Goal: Task Accomplishment & Management: Complete application form

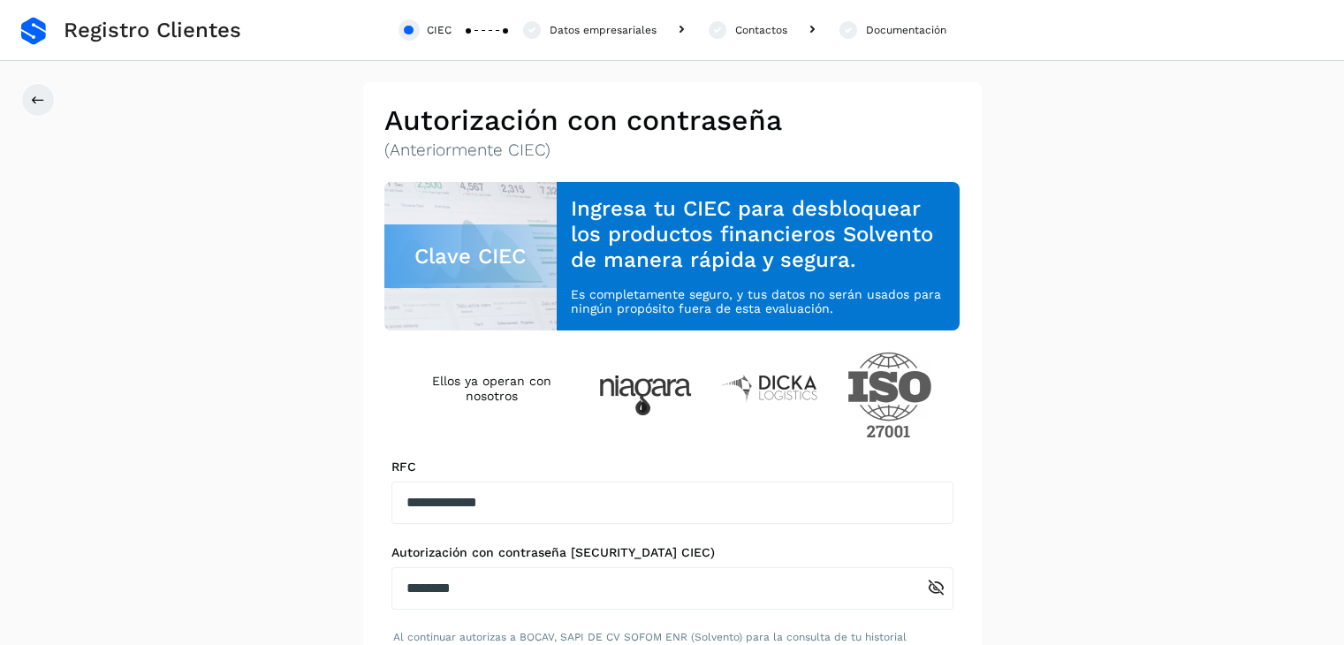
scroll to position [174, 0]
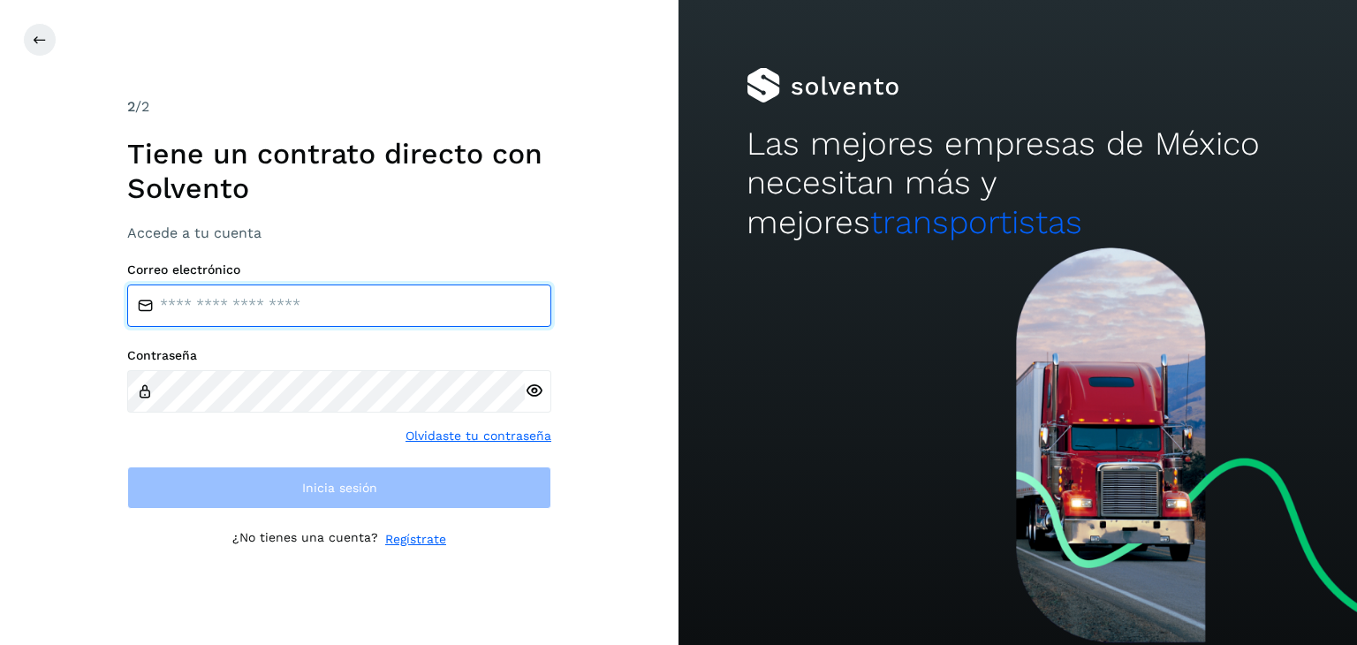
type input "**********"
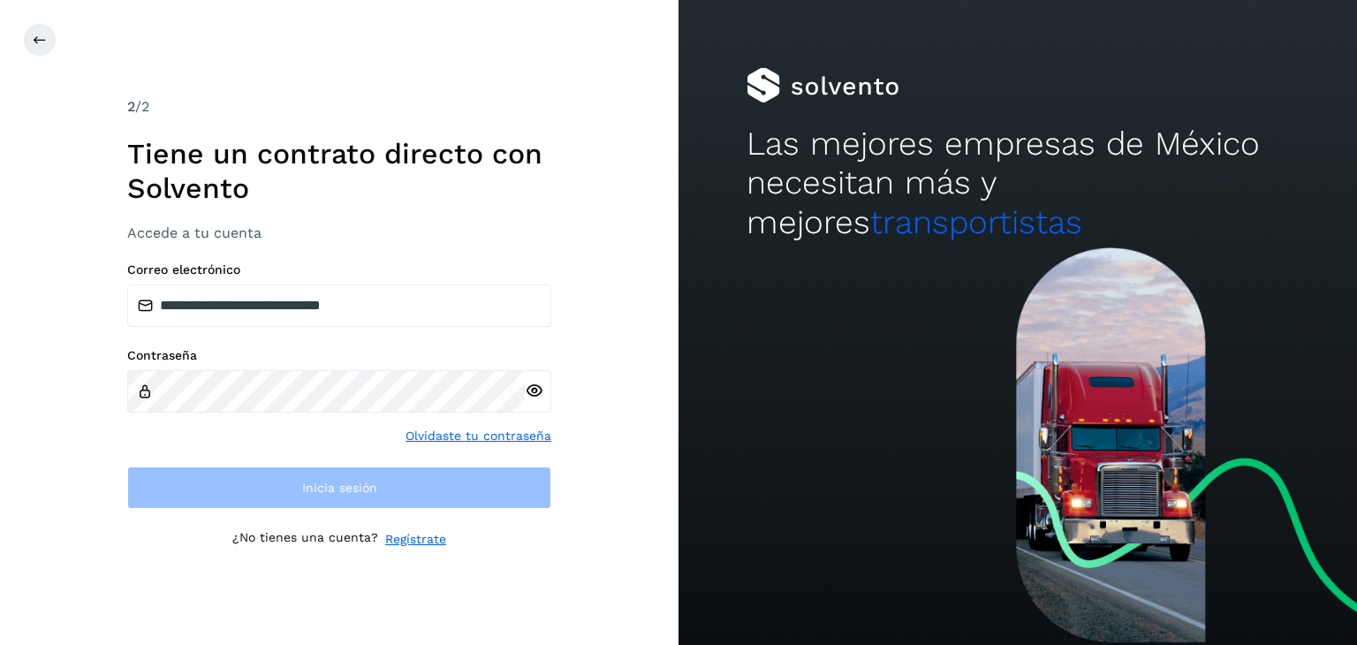
click at [538, 384] on icon at bounding box center [534, 391] width 19 height 19
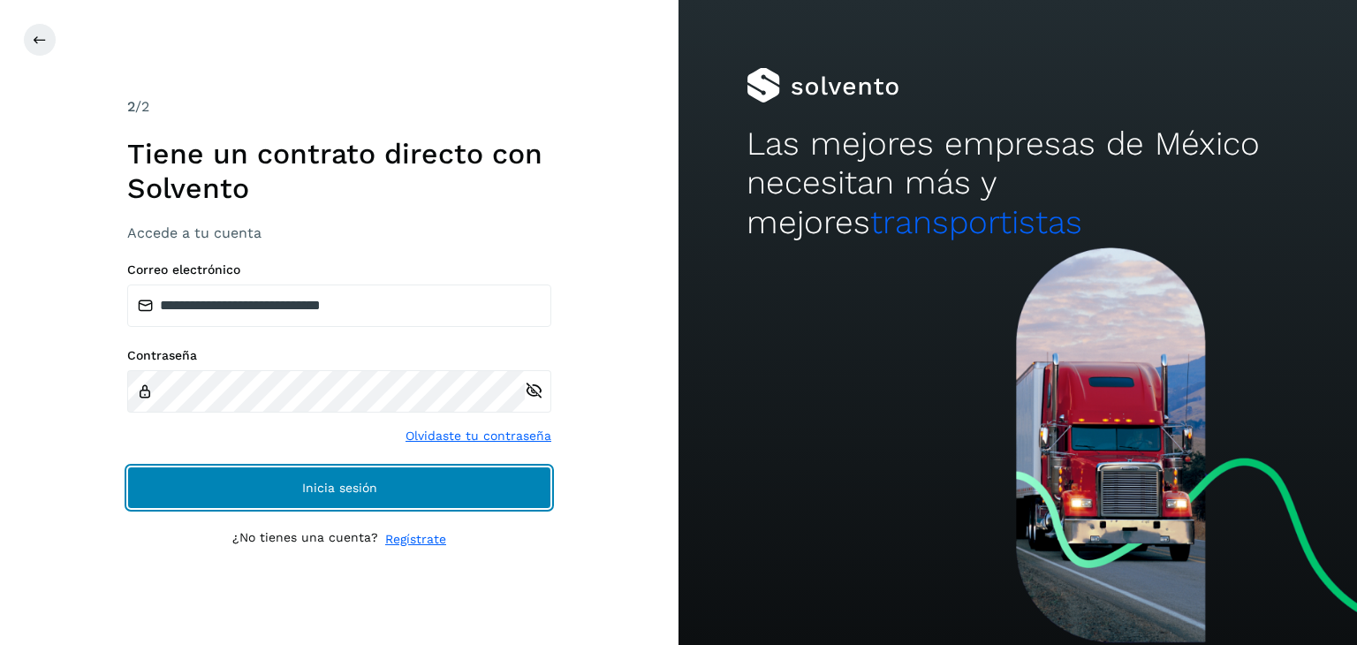
click at [451, 496] on button "Inicia sesión" at bounding box center [339, 487] width 424 height 42
click at [464, 484] on button "Inicia sesión" at bounding box center [339, 487] width 424 height 42
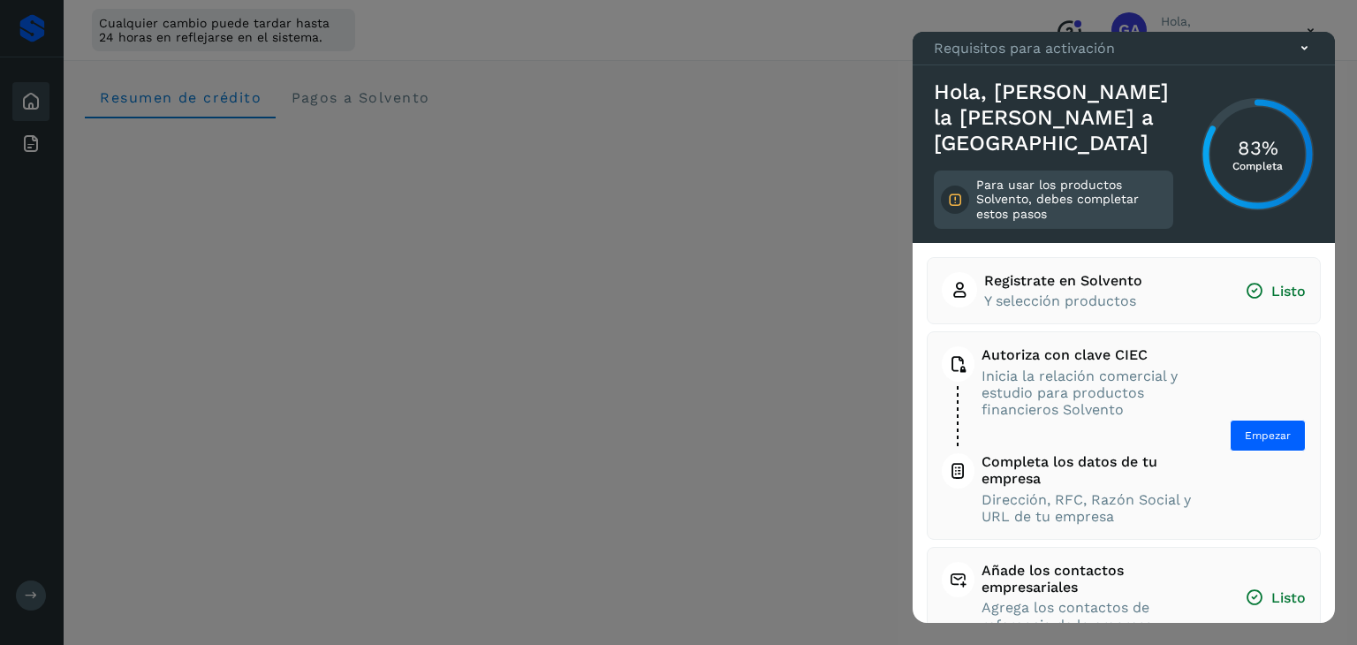
click at [1306, 57] on icon at bounding box center [1304, 48] width 19 height 19
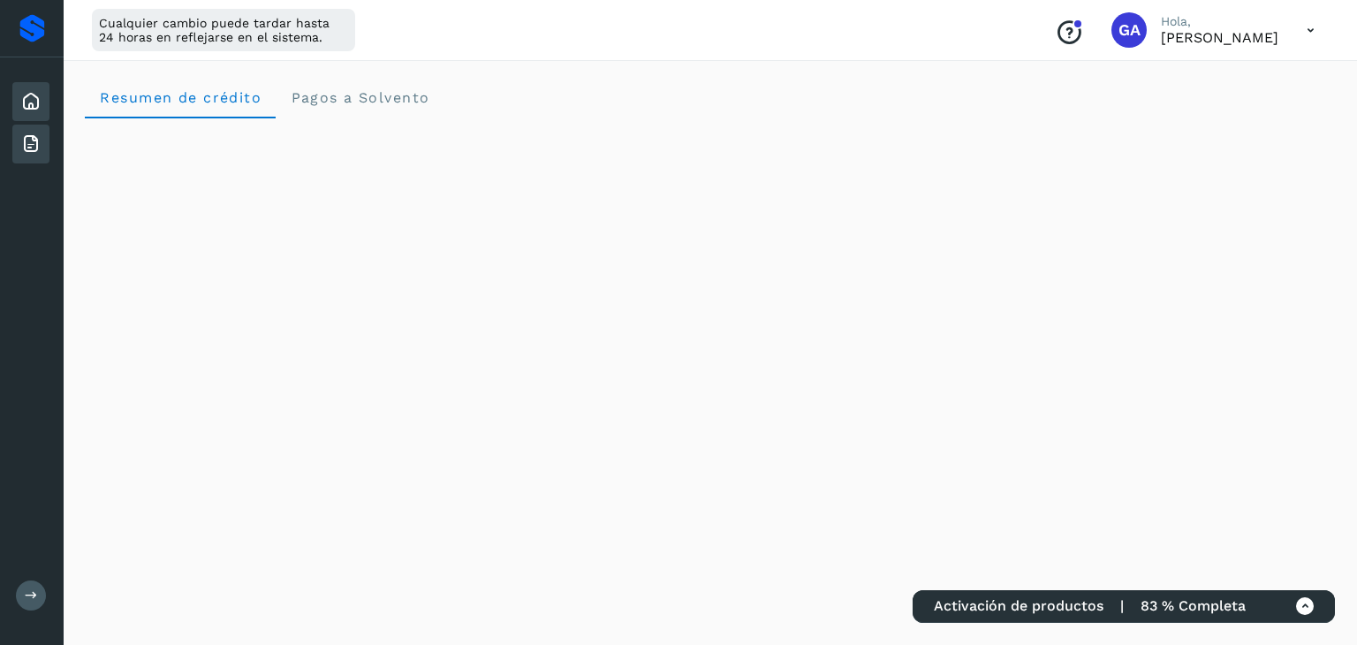
click at [38, 131] on div "Facturas" at bounding box center [30, 144] width 37 height 39
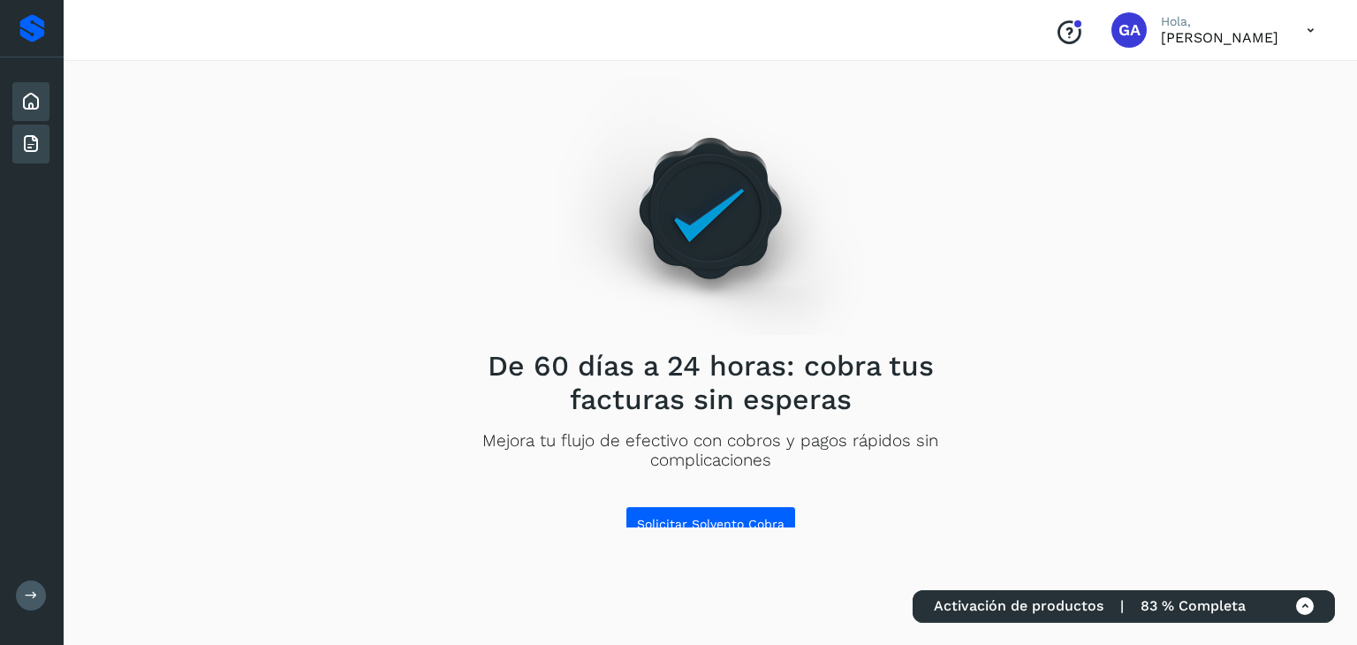
click at [23, 107] on icon at bounding box center [30, 101] width 21 height 21
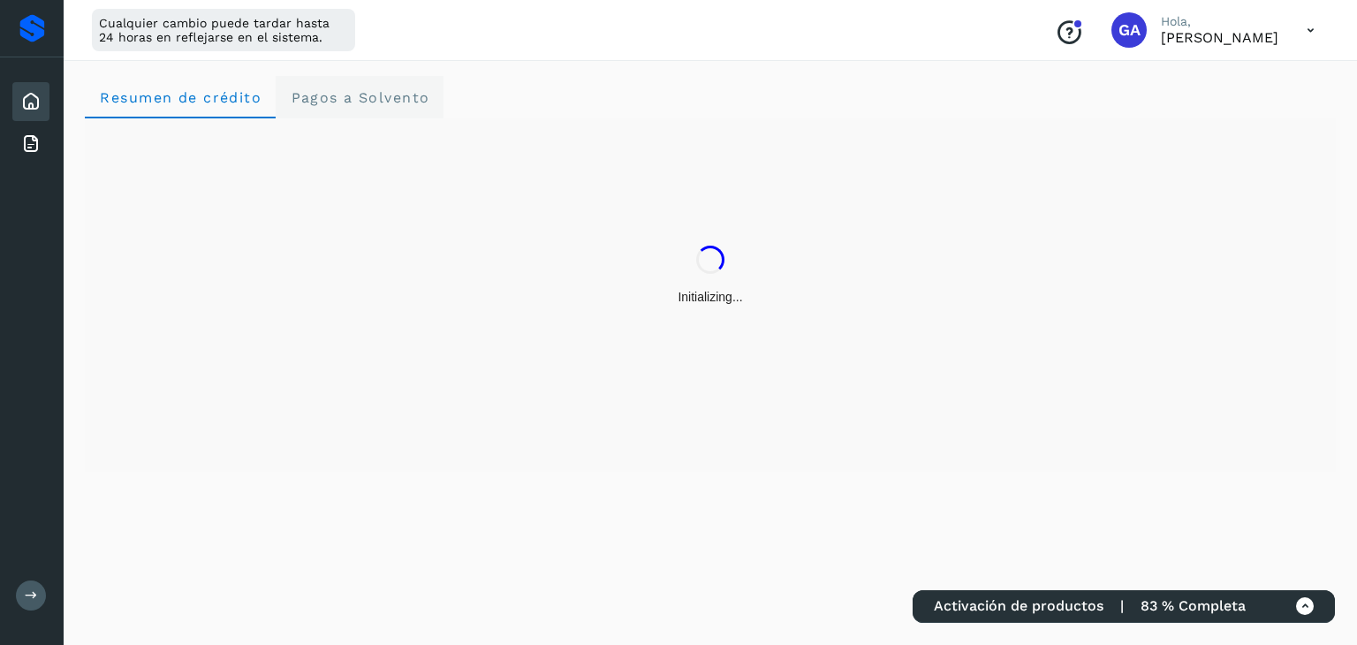
click at [392, 114] on Solvento "Pagos a Solvento" at bounding box center [360, 97] width 168 height 42
click at [226, 104] on span "Resumen de crédito" at bounding box center [180, 97] width 163 height 17
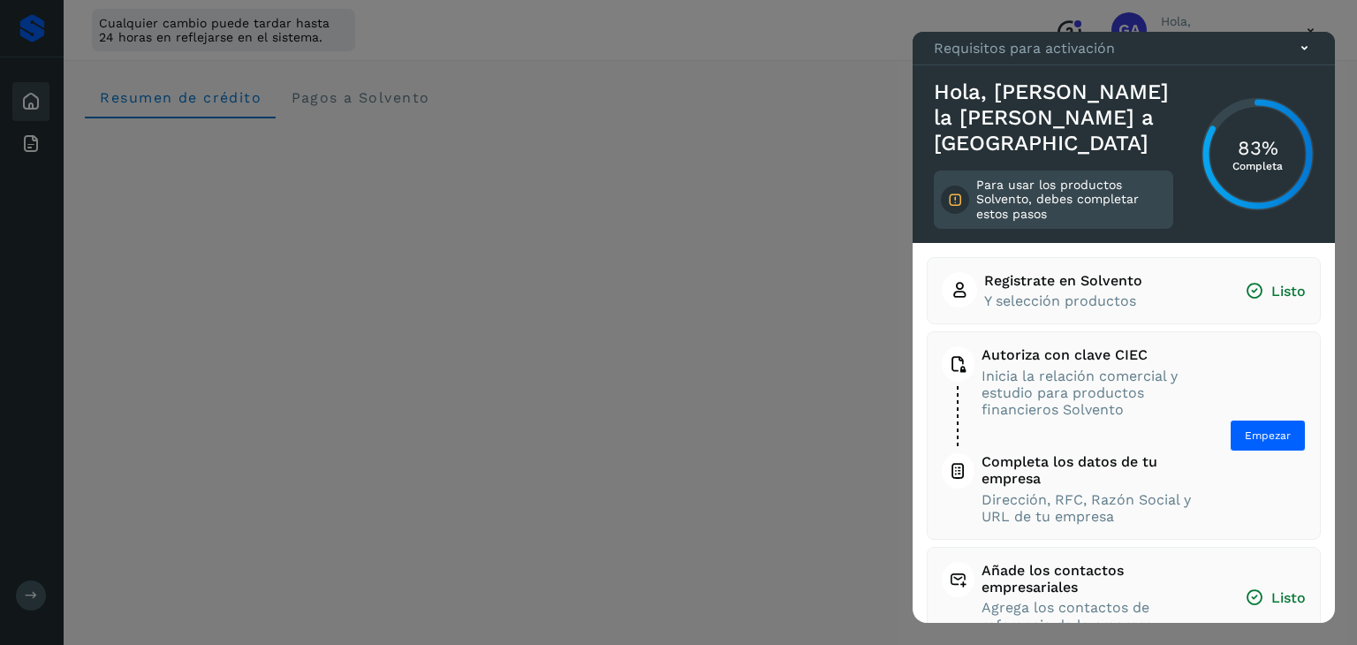
click at [629, 250] on div at bounding box center [678, 322] width 1357 height 645
click at [1235, 428] on button "Empezar" at bounding box center [1268, 436] width 76 height 32
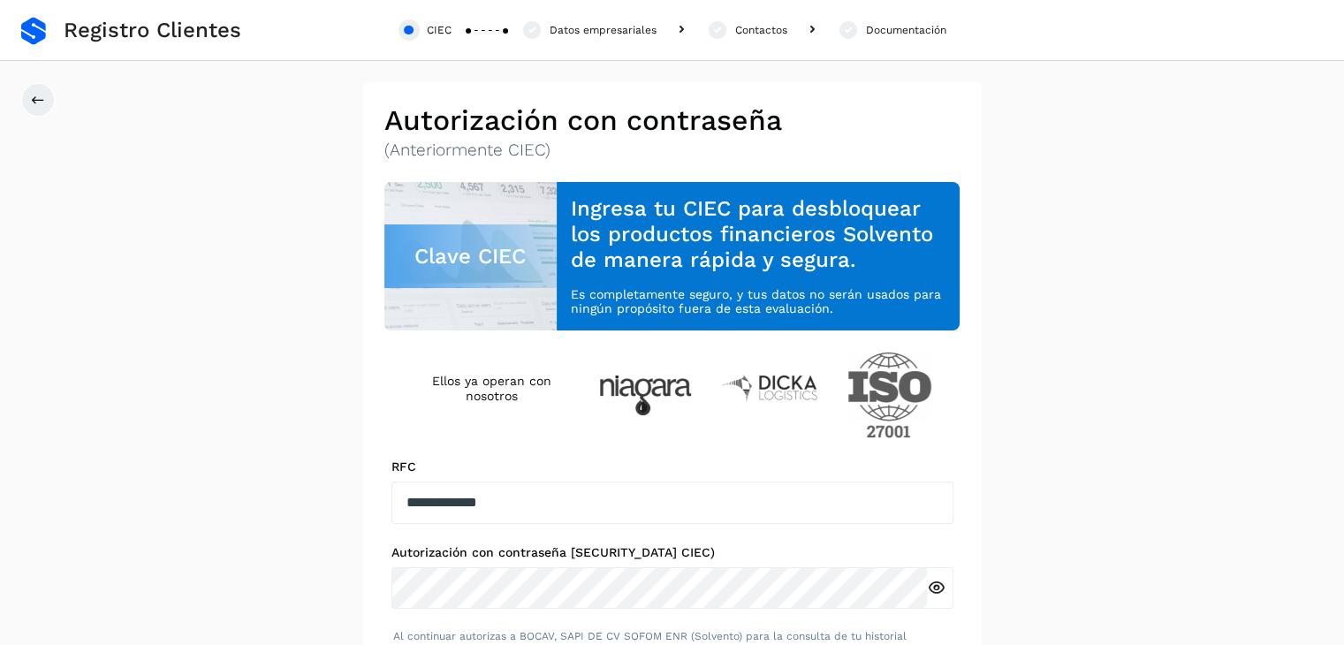
click at [942, 588] on icon at bounding box center [936, 588] width 19 height 19
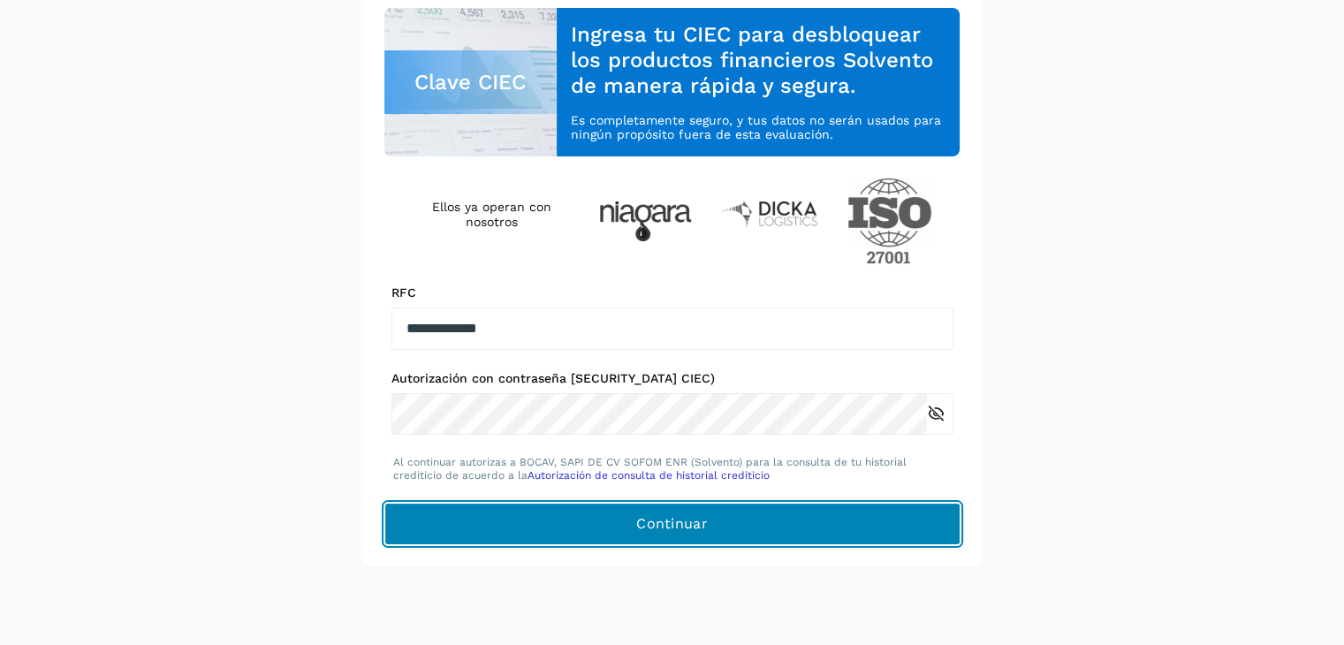
click at [863, 517] on button "Continuar" at bounding box center [672, 524] width 576 height 42
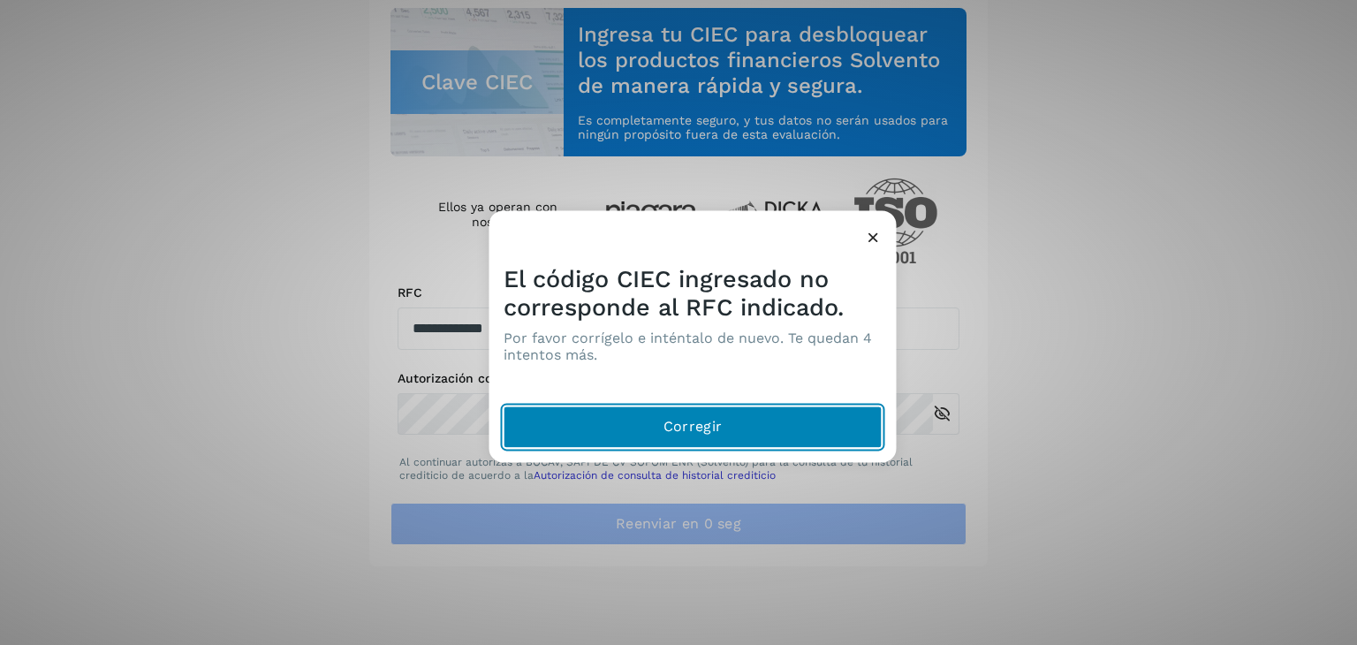
click at [784, 414] on button "Corregir" at bounding box center [693, 427] width 379 height 42
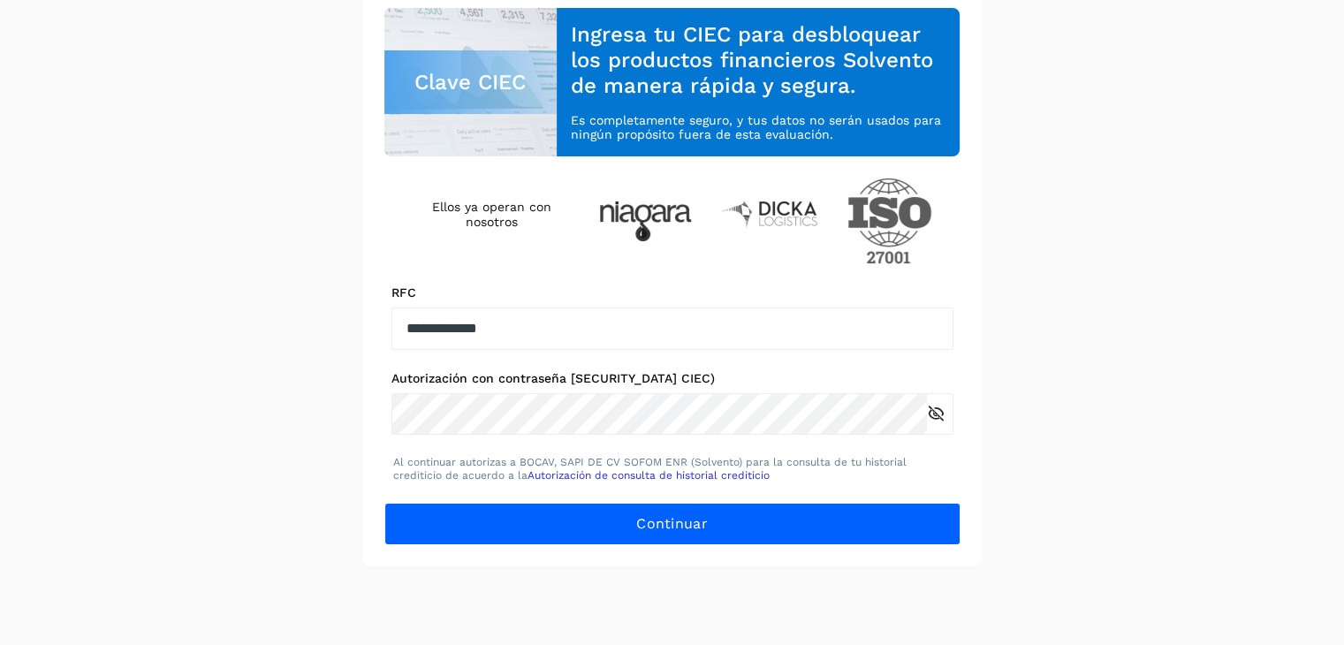
scroll to position [0, 0]
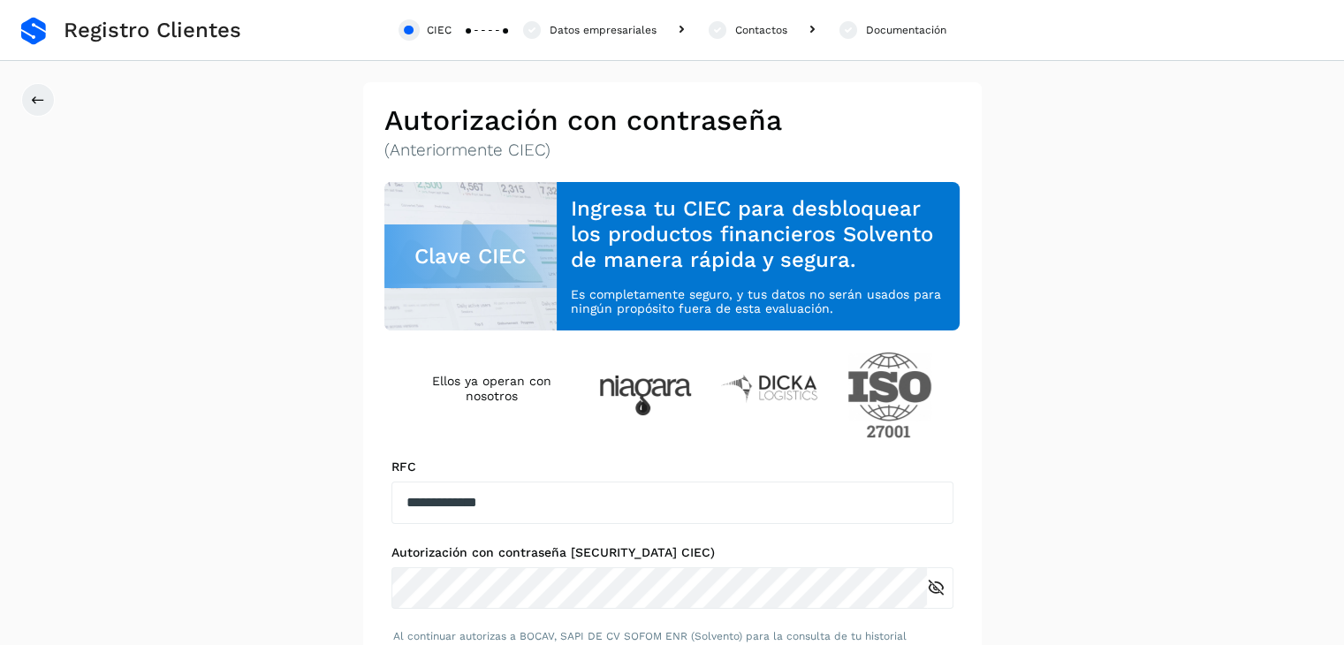
click at [200, 25] on span "Registro Clientes" at bounding box center [153, 31] width 178 height 26
click at [39, 27] on link at bounding box center [33, 31] width 25 height 28
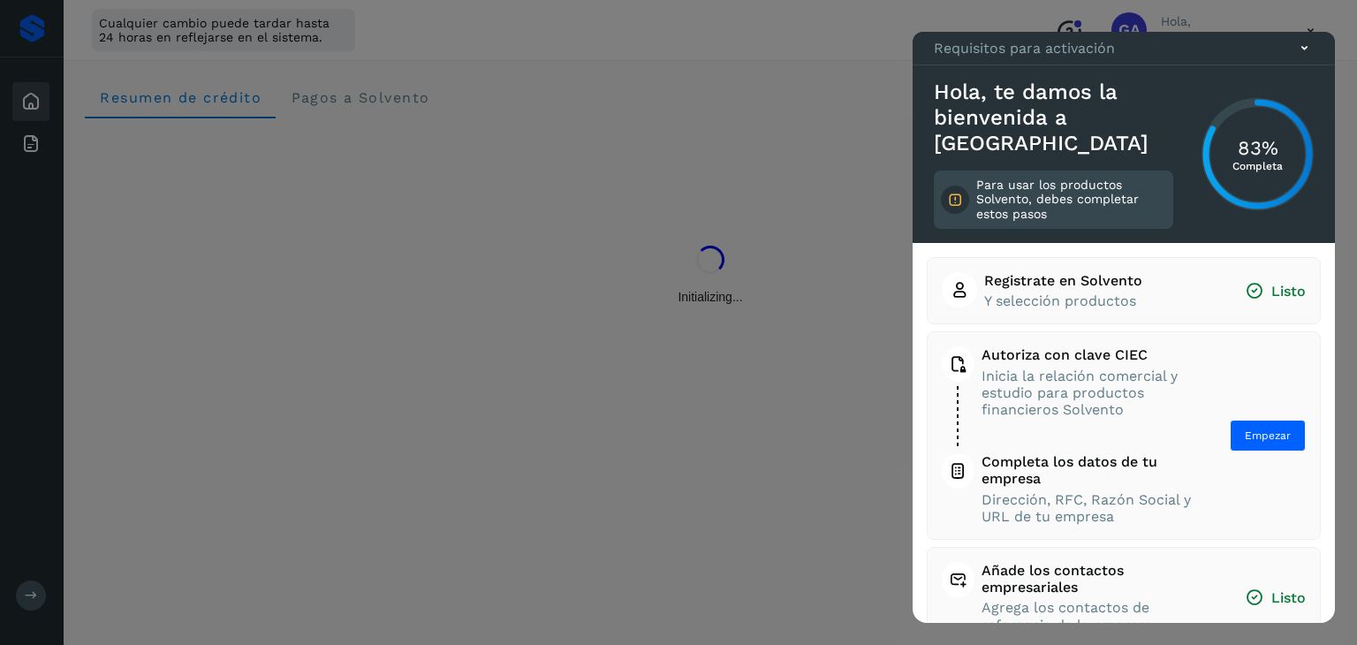
click at [754, 226] on div at bounding box center [678, 322] width 1357 height 645
click at [679, 219] on div at bounding box center [678, 322] width 1357 height 645
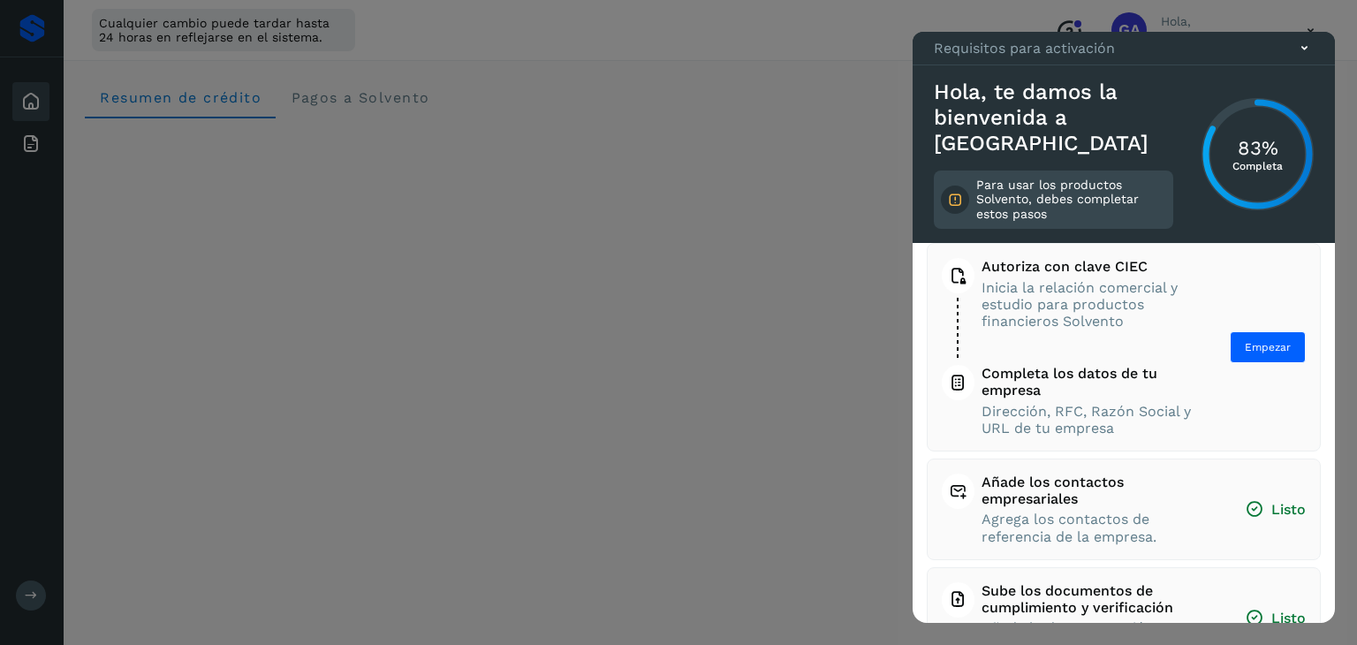
scroll to position [147, 0]
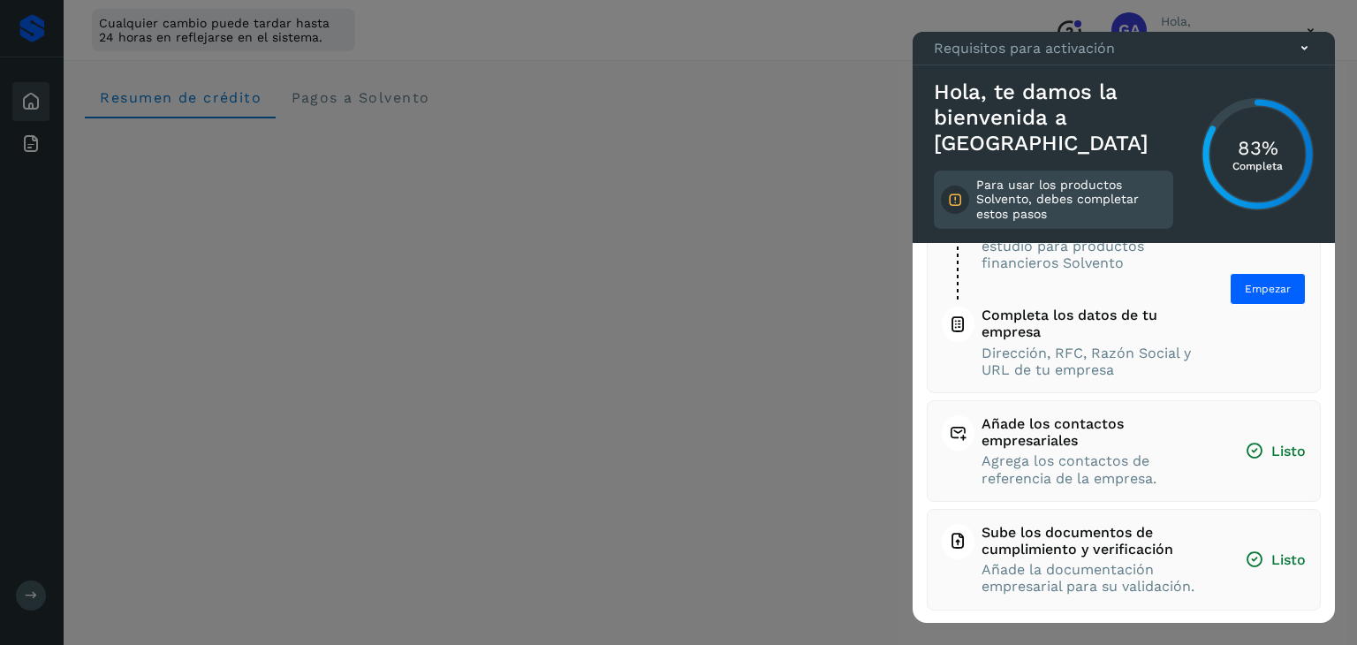
click at [1320, 65] on div "Requisitos para activación" at bounding box center [1124, 49] width 422 height 34
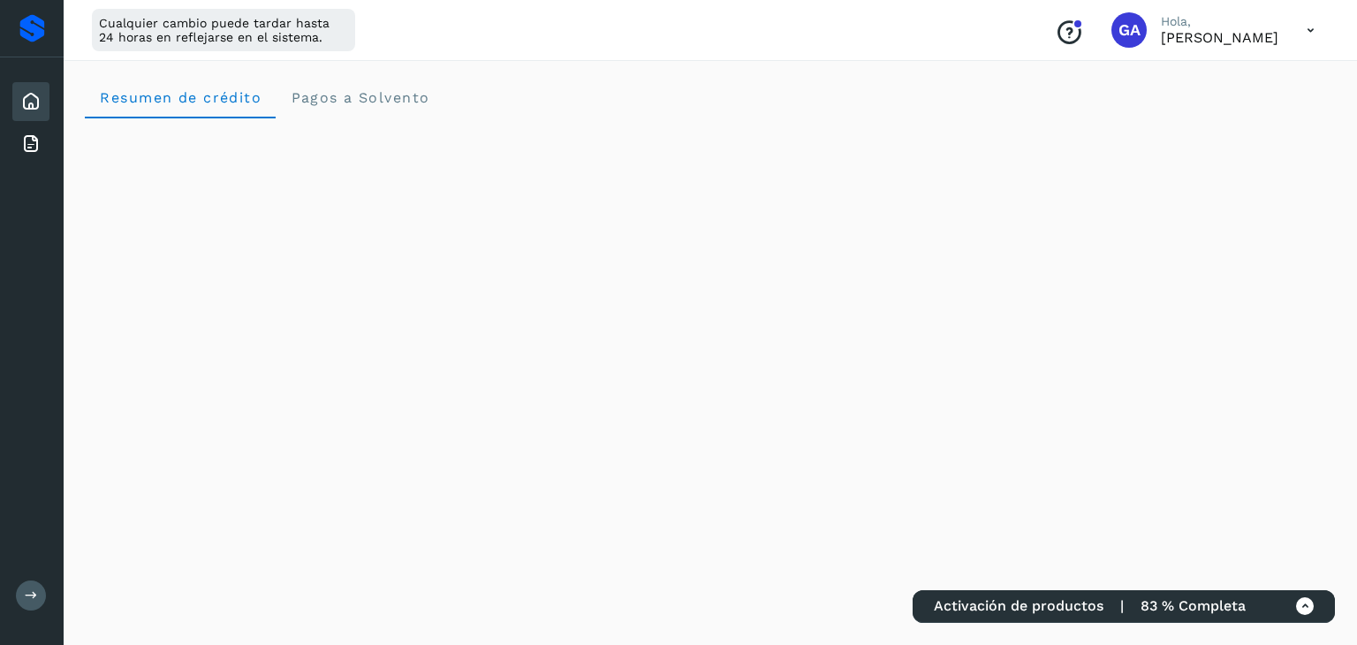
click at [1300, 42] on icon at bounding box center [1310, 30] width 36 height 36
click at [1194, 84] on div "Documentación" at bounding box center [1222, 80] width 210 height 34
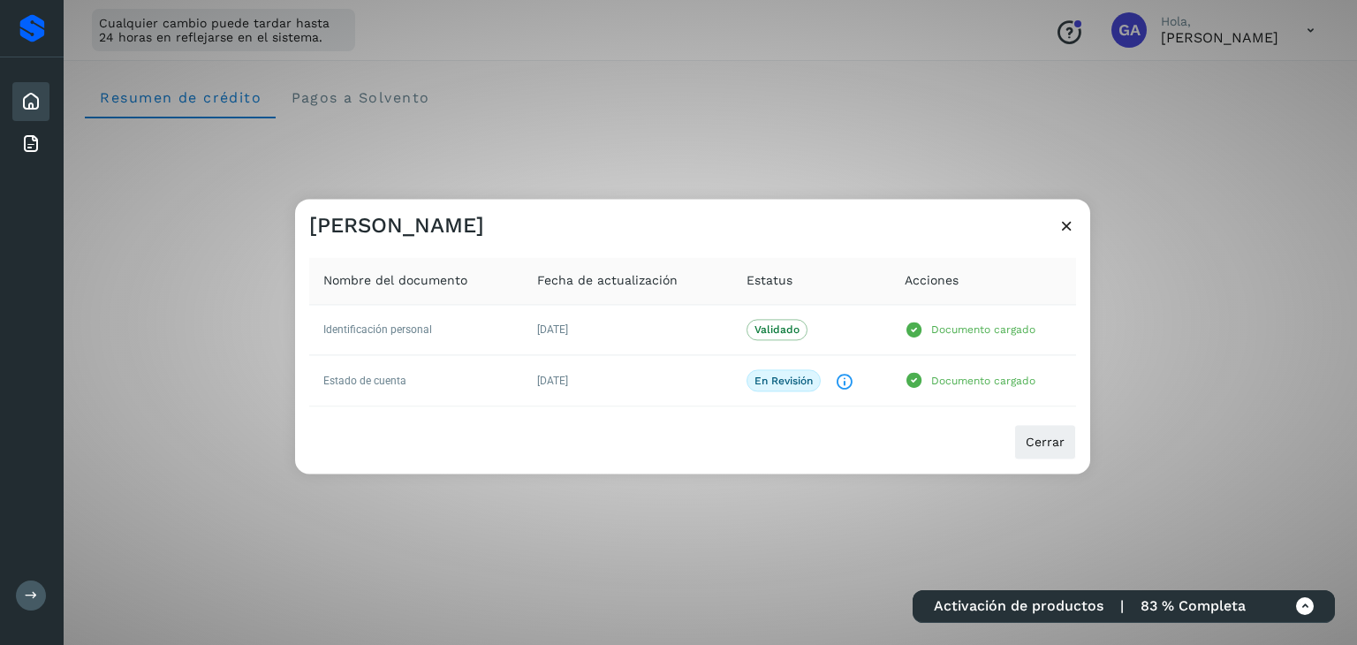
click at [1066, 227] on icon at bounding box center [1066, 225] width 19 height 19
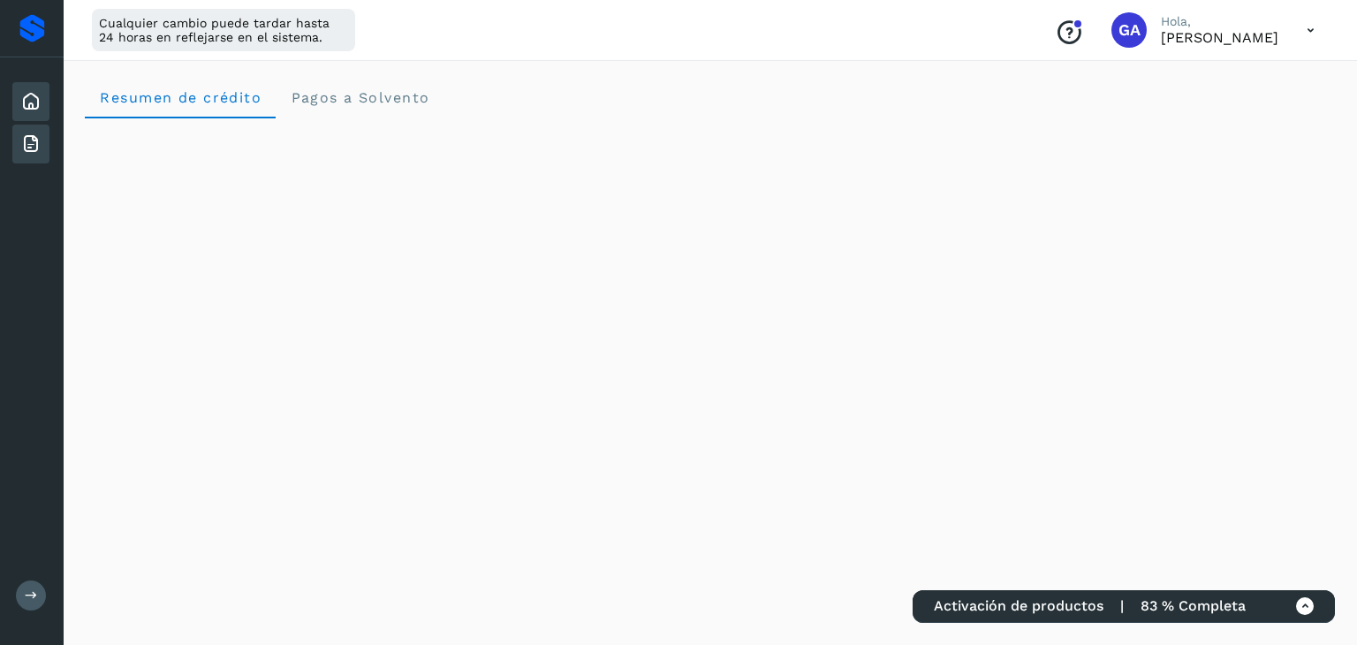
click at [29, 139] on icon at bounding box center [30, 143] width 21 height 21
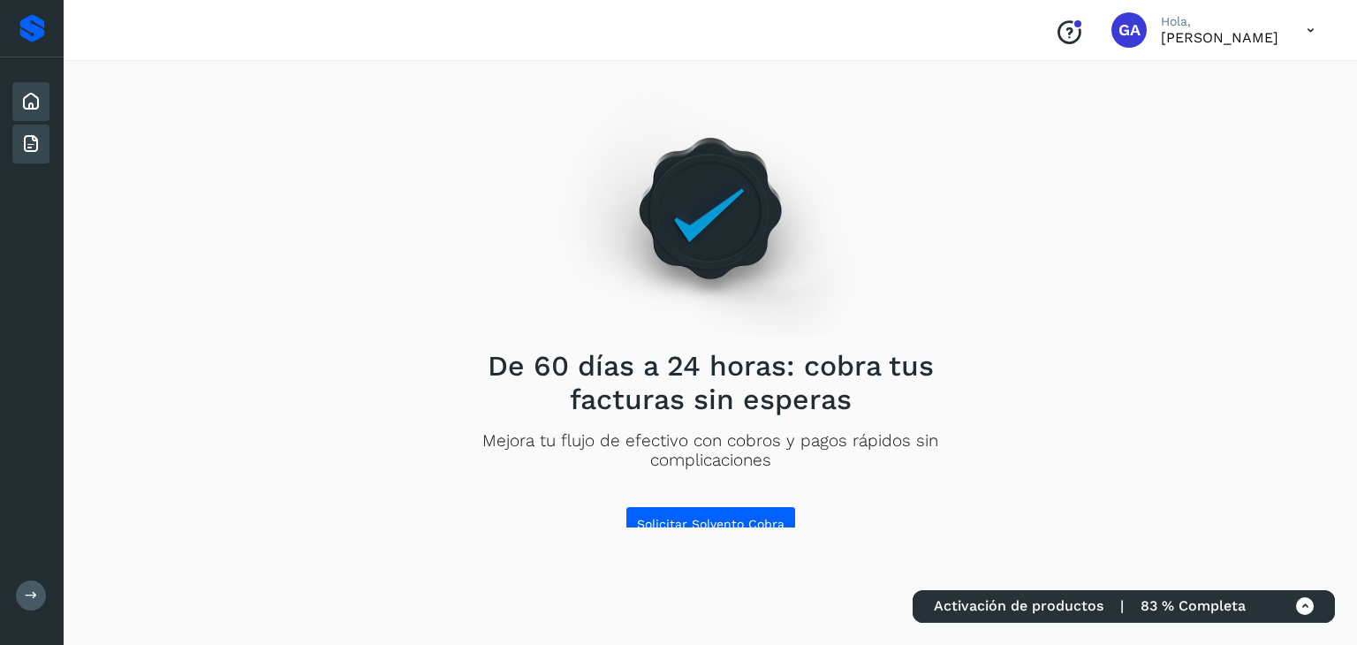
click at [30, 96] on icon at bounding box center [30, 101] width 21 height 21
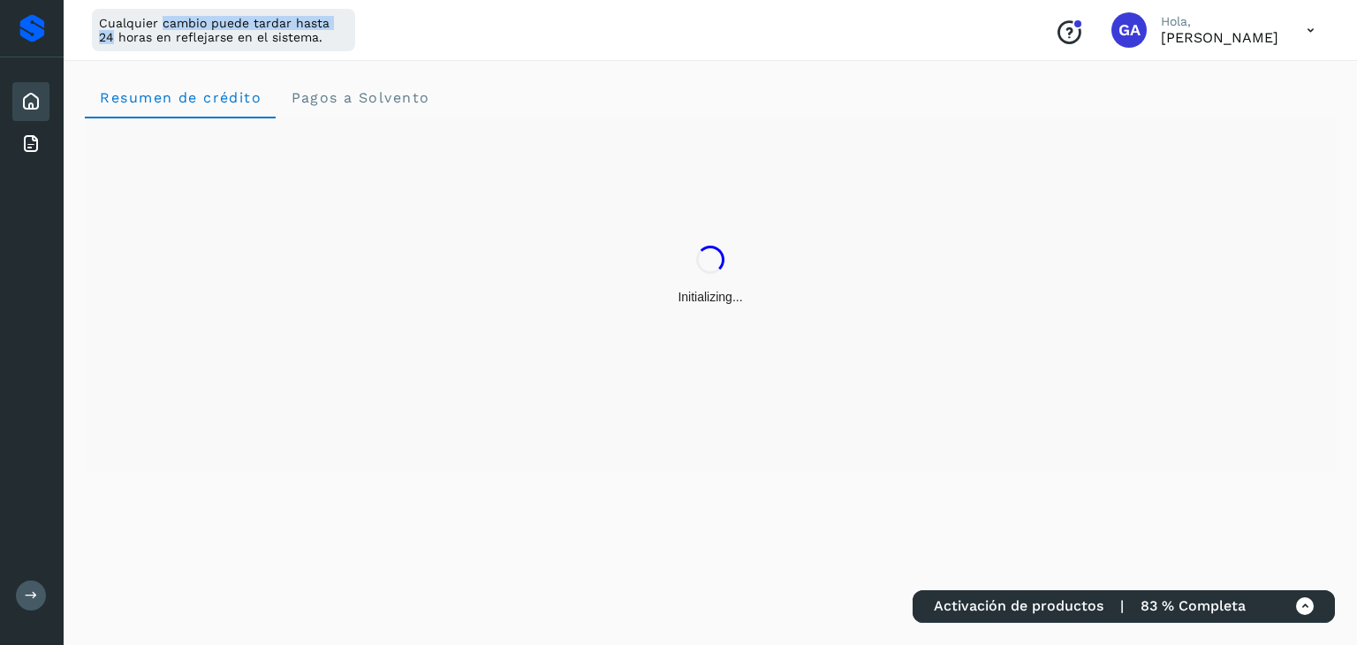
drag, startPoint x: 163, startPoint y: 25, endPoint x: 372, endPoint y: 25, distance: 208.5
click at [372, 25] on div "Cualquier cambio puede tardar hasta 24 horas en reflejarse en el sistema. Conoc…" at bounding box center [710, 30] width 1293 height 61
click at [17, 133] on div "Facturas" at bounding box center [30, 144] width 37 height 39
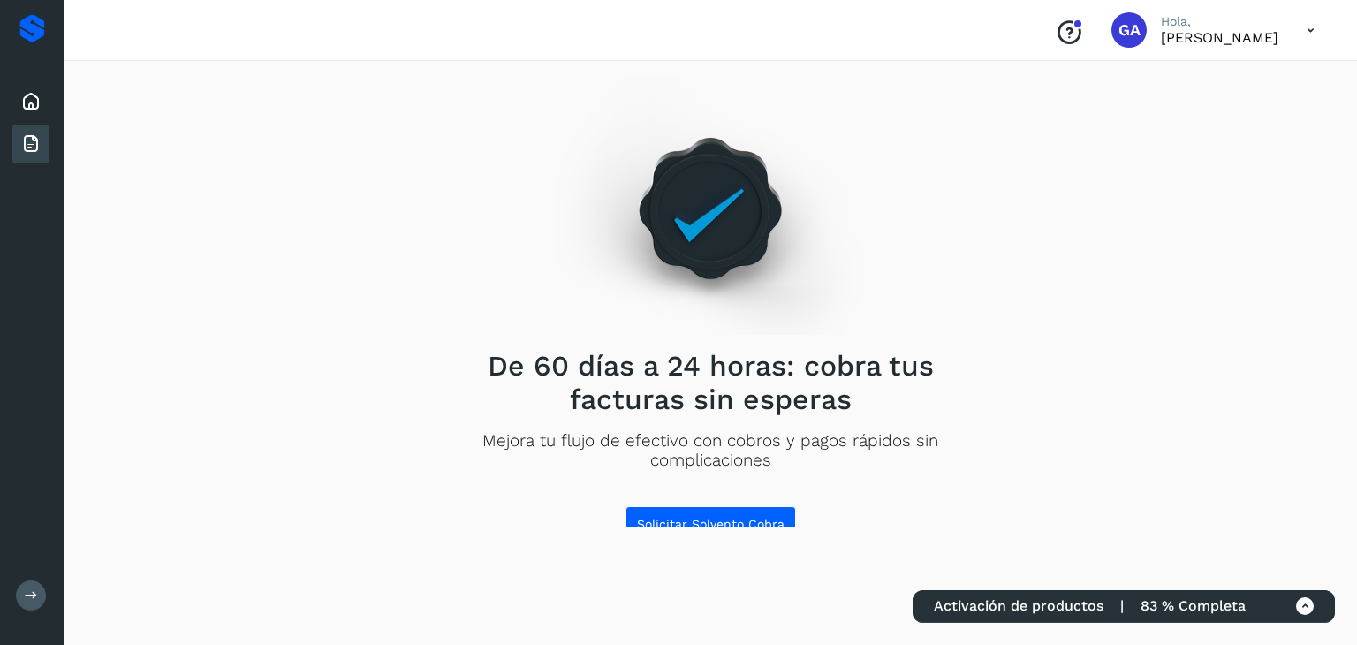
scroll to position [14, 0]
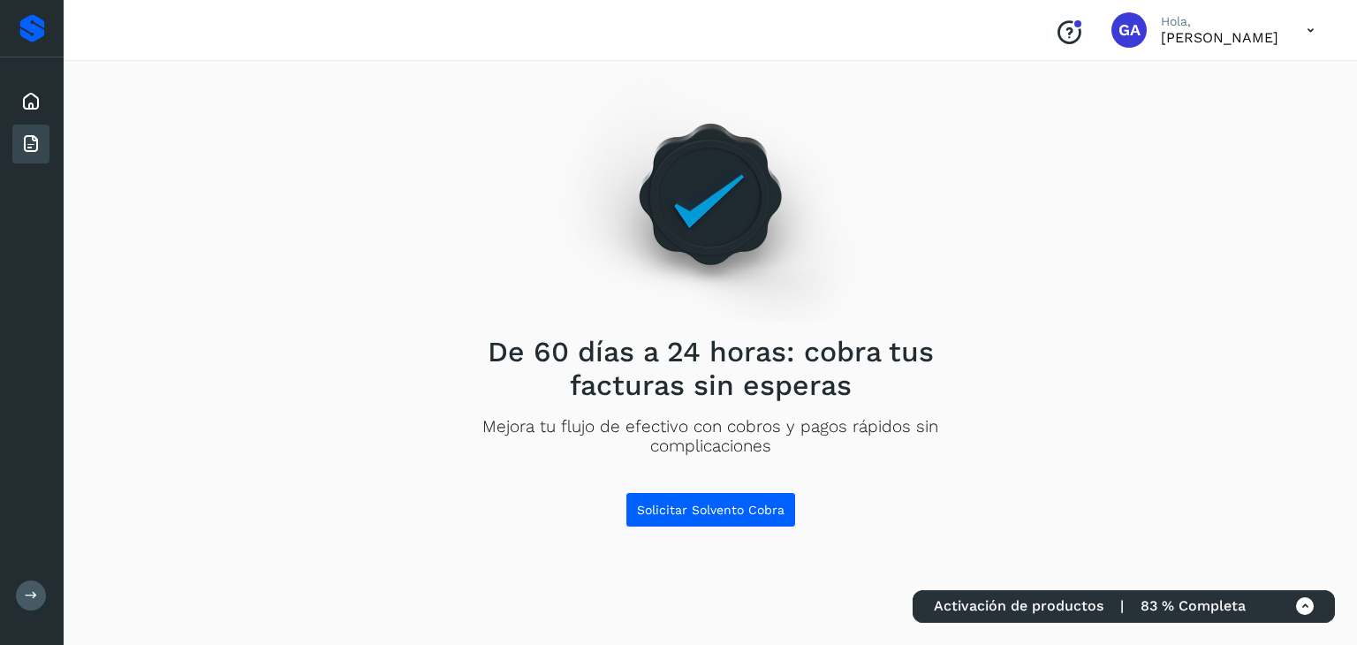
drag, startPoint x: 565, startPoint y: 327, endPoint x: 886, endPoint y: 337, distance: 320.8
click at [914, 337] on div "De 60 días a 24 horas: cobra tus facturas sin esperas Mejora tu flujo de efecti…" at bounding box center [710, 288] width 504 height 480
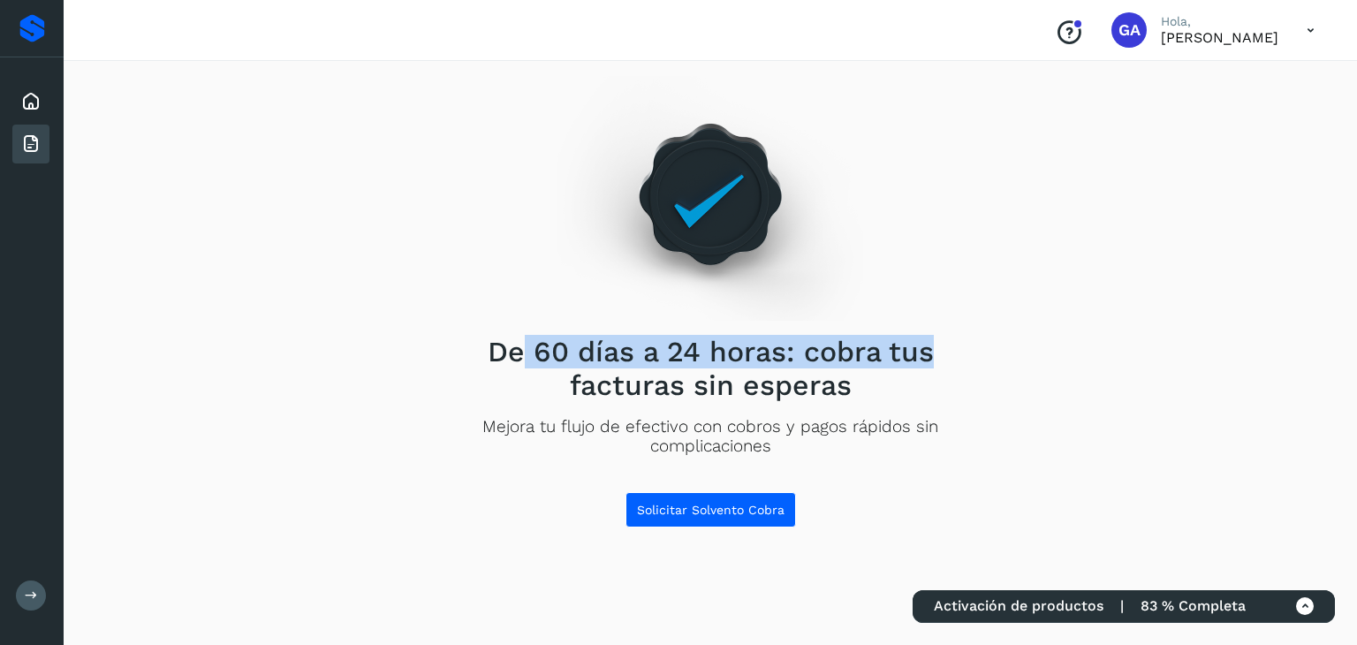
drag, startPoint x: 761, startPoint y: 340, endPoint x: 926, endPoint y: 354, distance: 164.9
click at [926, 354] on h2 "De 60 días a 24 horas: cobra tus facturas sin esperas" at bounding box center [710, 369] width 504 height 68
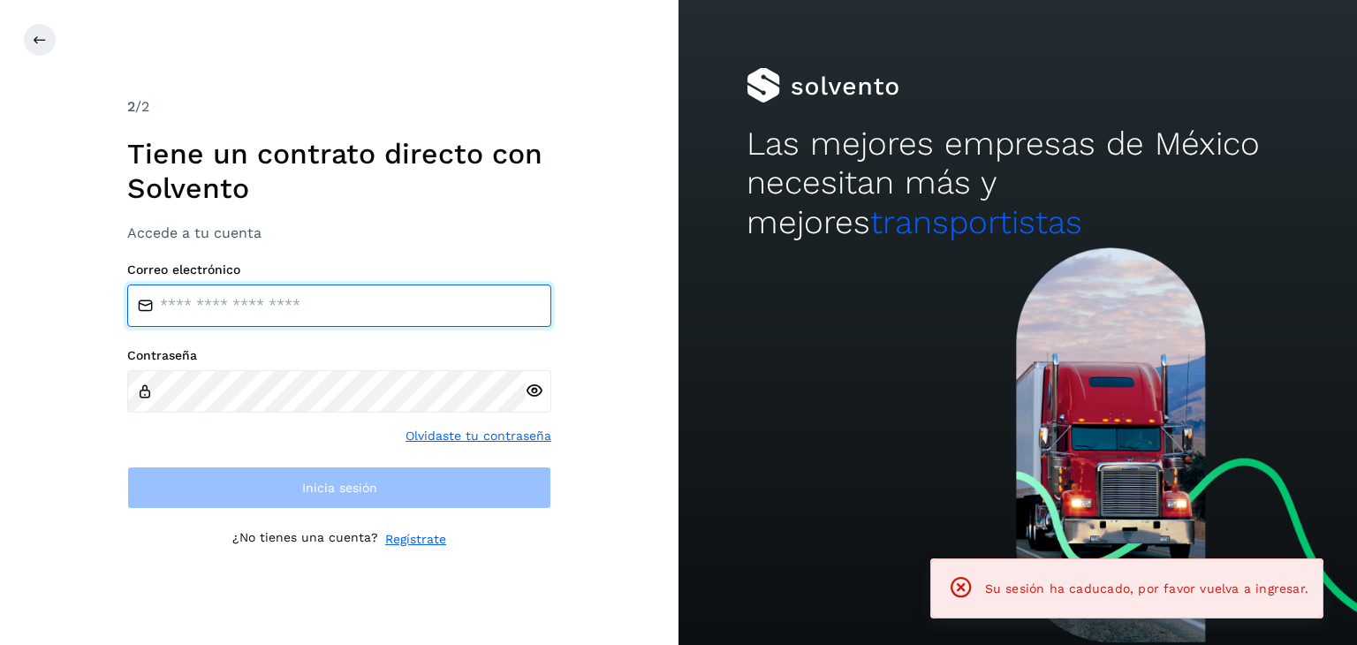
type input "**********"
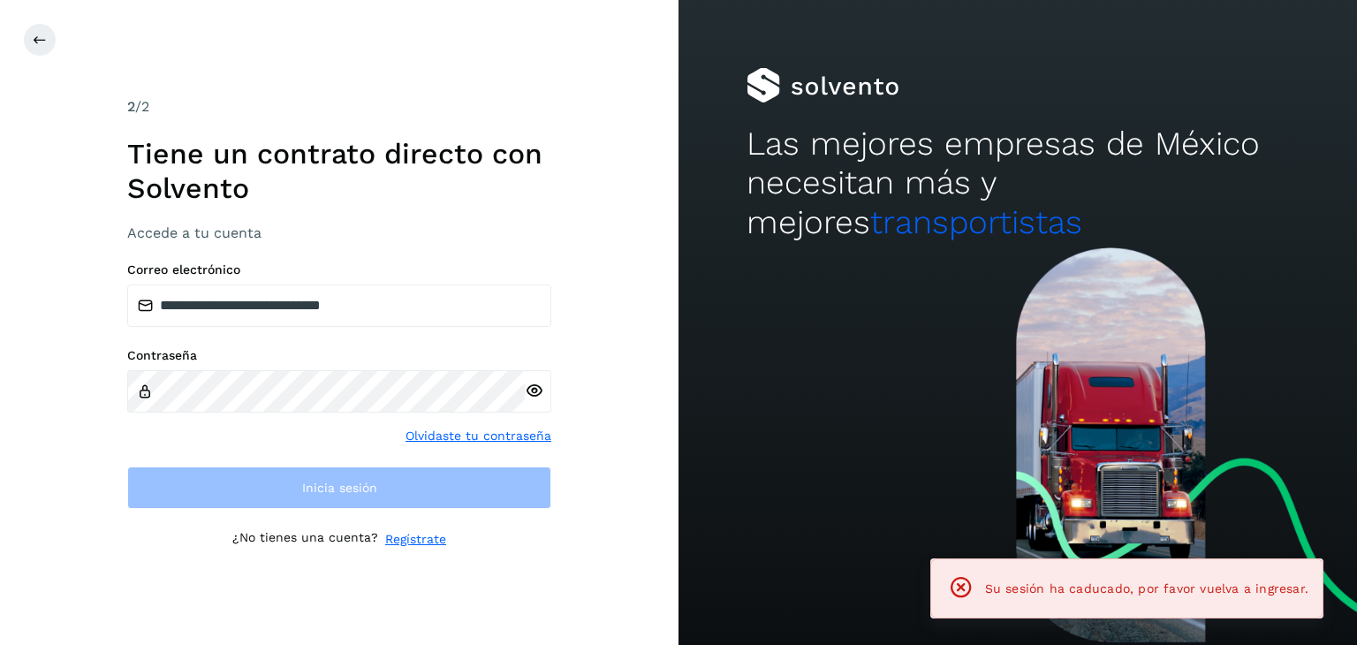
click at [530, 381] on div at bounding box center [538, 391] width 27 height 42
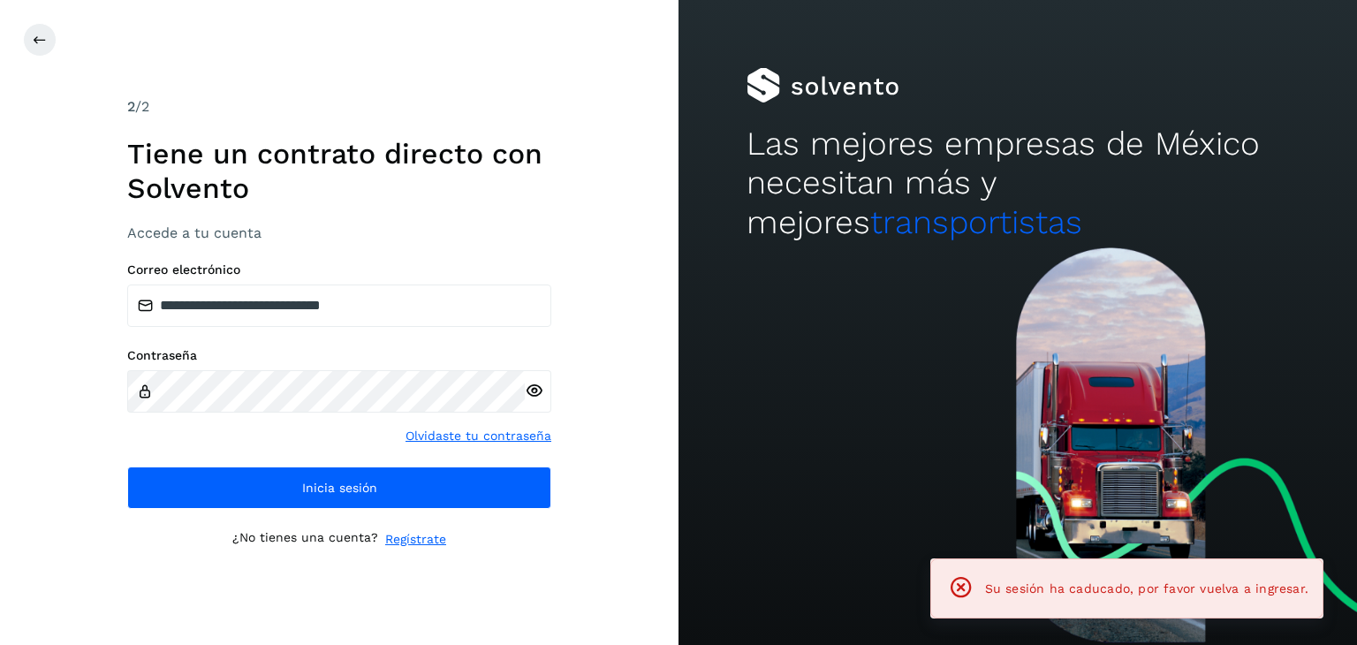
click at [535, 387] on icon at bounding box center [534, 391] width 19 height 19
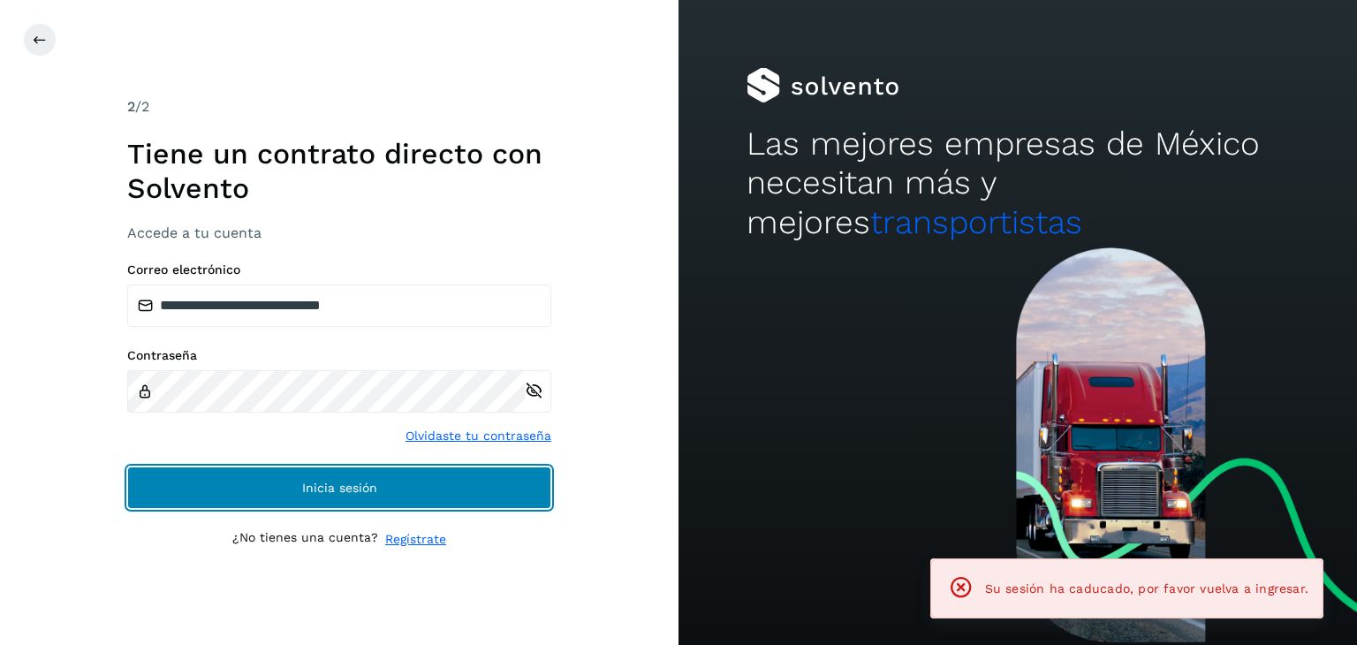
click at [349, 495] on button "Inicia sesión" at bounding box center [339, 487] width 424 height 42
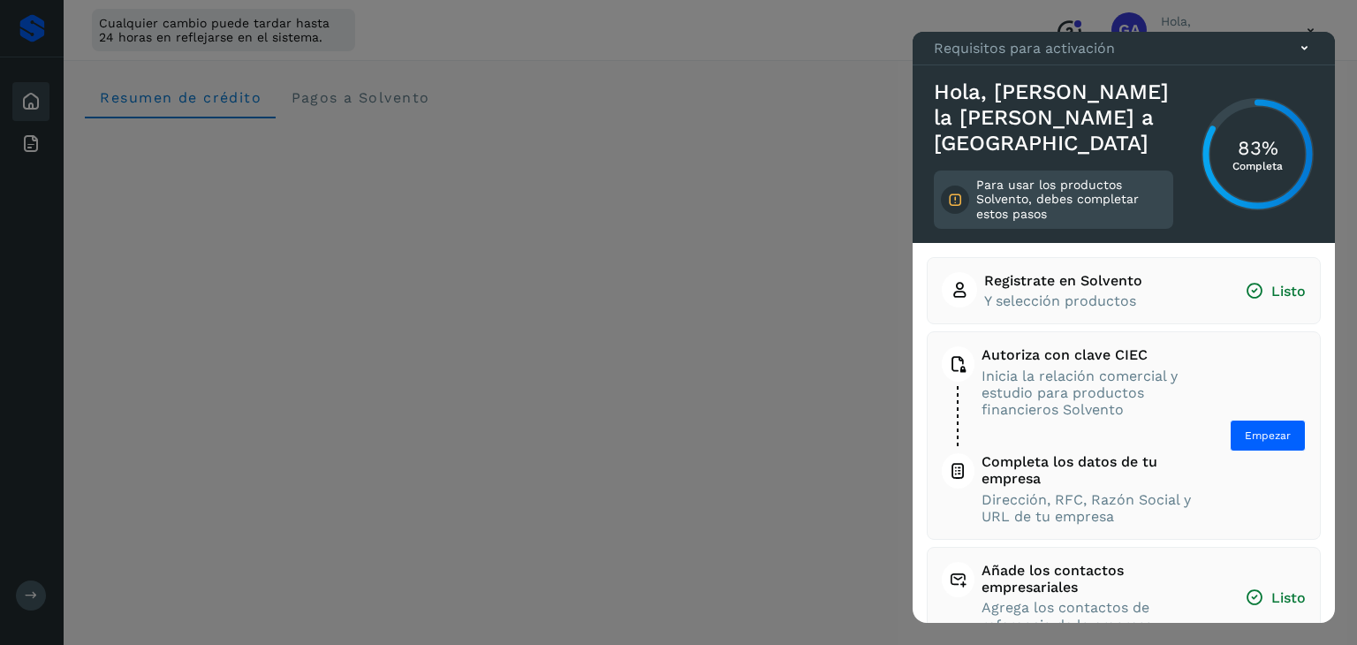
click at [1295, 57] on icon at bounding box center [1304, 48] width 19 height 19
